Goal: Find specific page/section: Find specific page/section

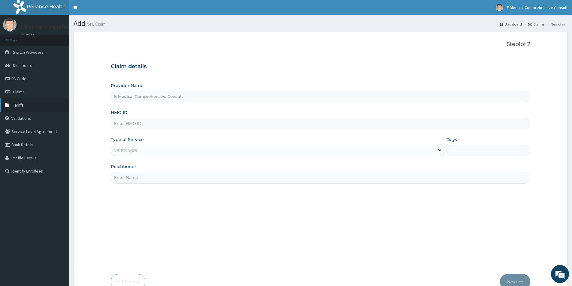
click at [26, 101] on link "Tariffs" at bounding box center [34, 104] width 69 height 13
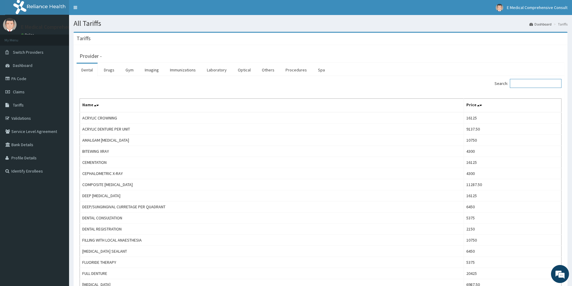
click at [529, 85] on input "Search:" at bounding box center [536, 83] width 52 height 9
click at [211, 72] on link "Laboratory" at bounding box center [216, 70] width 29 height 13
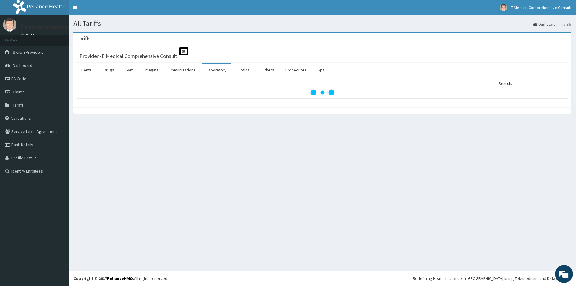
click at [537, 86] on input "Search:" at bounding box center [540, 83] width 52 height 9
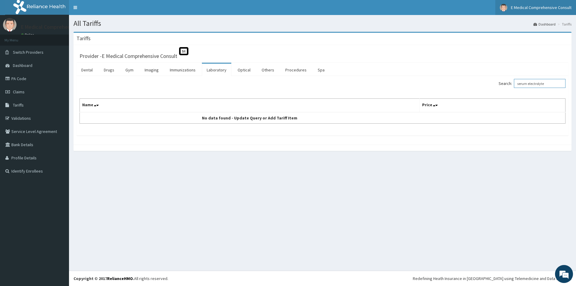
type input "serum electrolyte"
